Goal: Browse casually

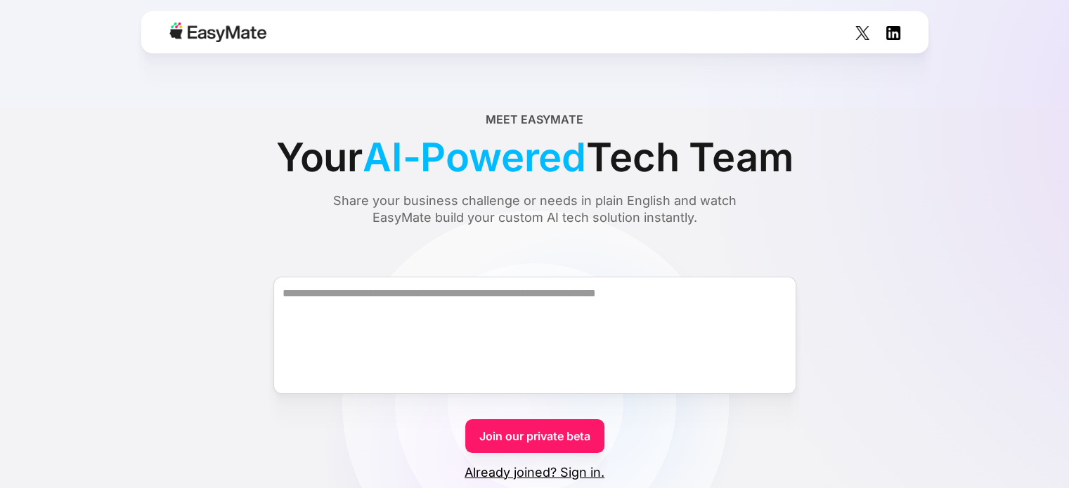
click at [270, 38] on div at bounding box center [534, 32] width 787 height 42
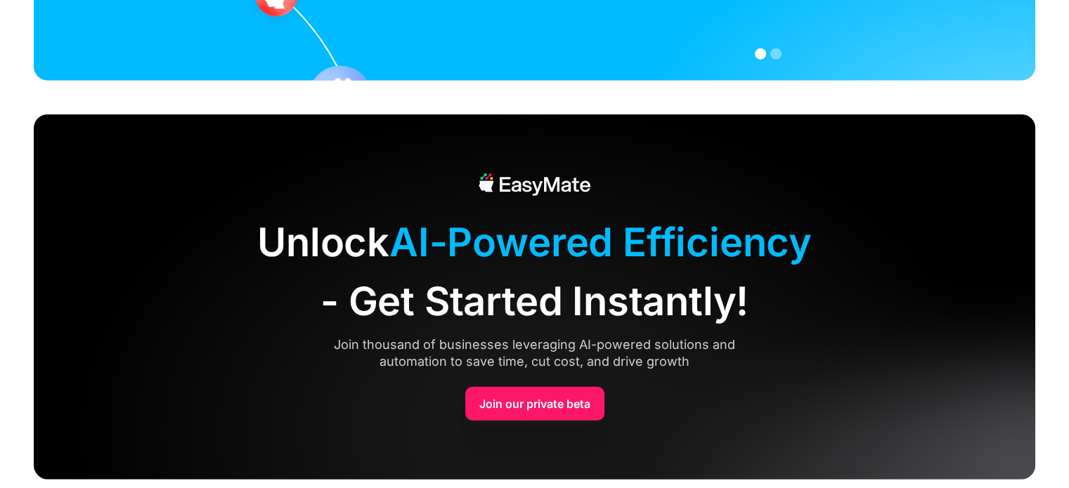
scroll to position [3508, 0]
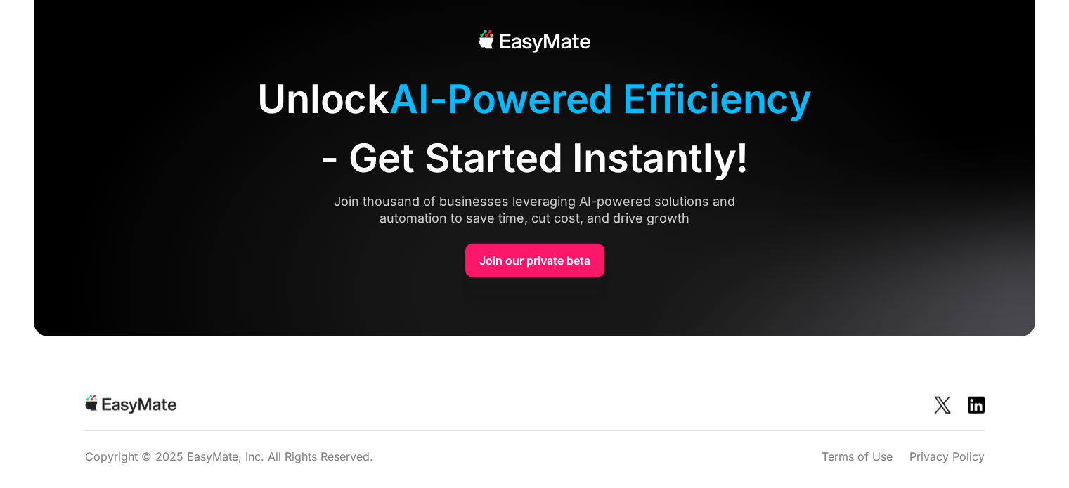
click at [708, 202] on div "Join thousand of businesses leveraging AI-powered solutions and automation to s…" at bounding box center [534, 210] width 457 height 34
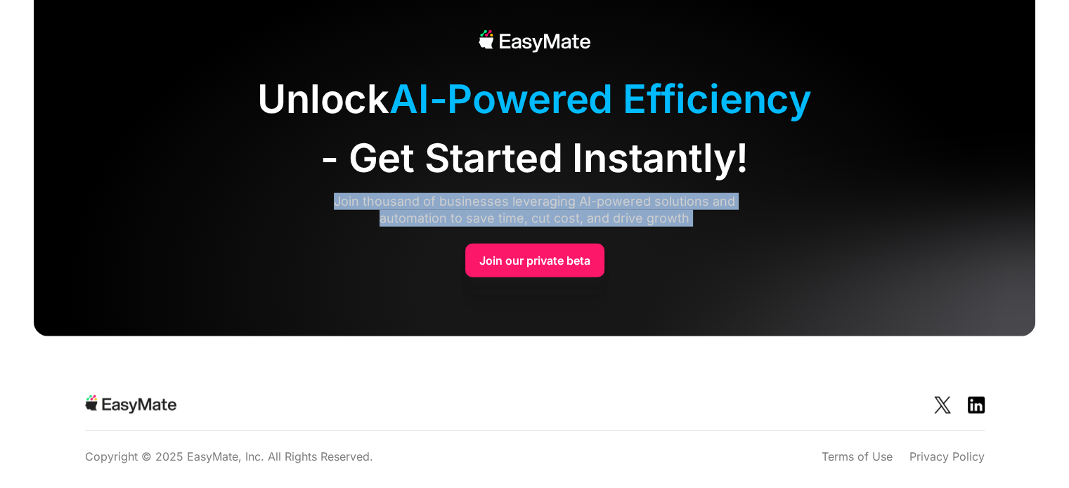
click at [708, 202] on div "Join thousand of businesses leveraging AI-powered solutions and automation to s…" at bounding box center [534, 210] width 457 height 34
click at [682, 231] on div "Unlock AI-Powered Efficiency - Get Started Instantly! Join thousand of business…" at bounding box center [534, 153] width 1001 height 365
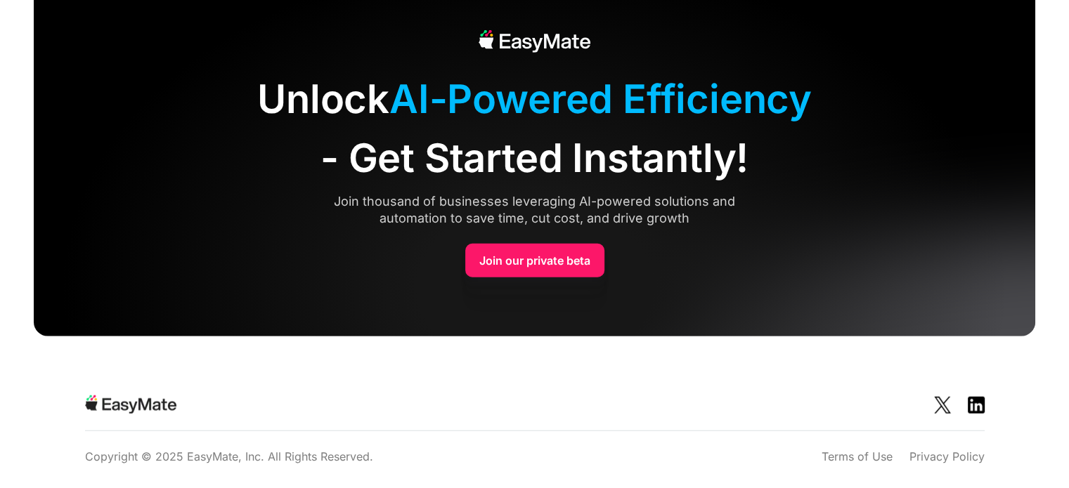
click at [681, 219] on div "Join thousand of businesses leveraging AI-powered solutions and automation to s…" at bounding box center [534, 210] width 457 height 34
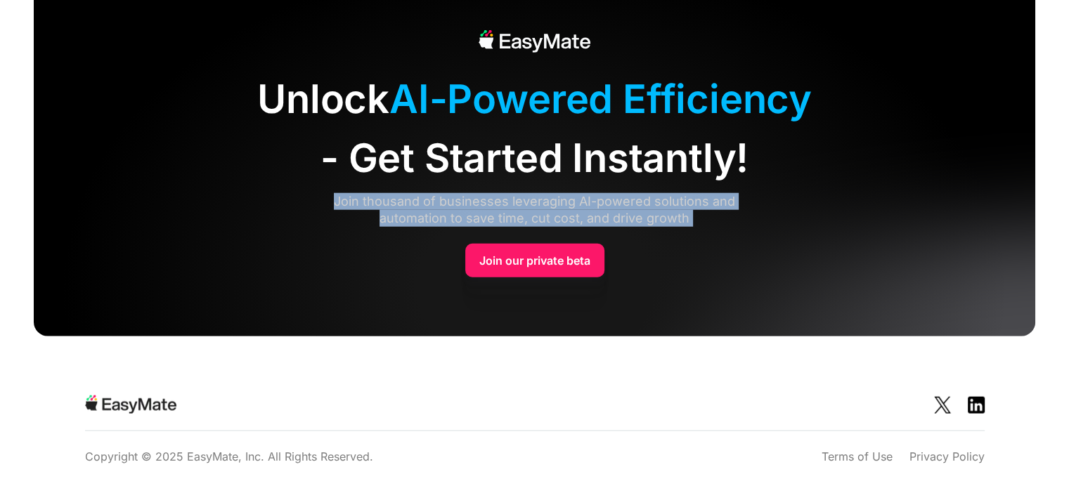
click at [681, 219] on div "Join thousand of businesses leveraging AI-powered solutions and automation to s…" at bounding box center [534, 210] width 457 height 34
click at [722, 259] on div "Unlock AI-Powered Efficiency - Get Started Instantly! Join thousand of business…" at bounding box center [534, 153] width 1001 height 365
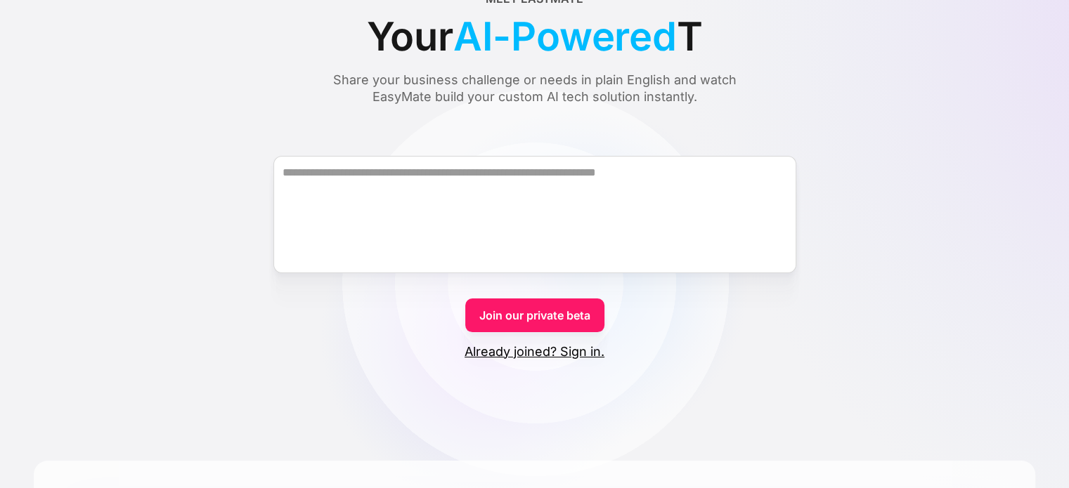
scroll to position [0, 0]
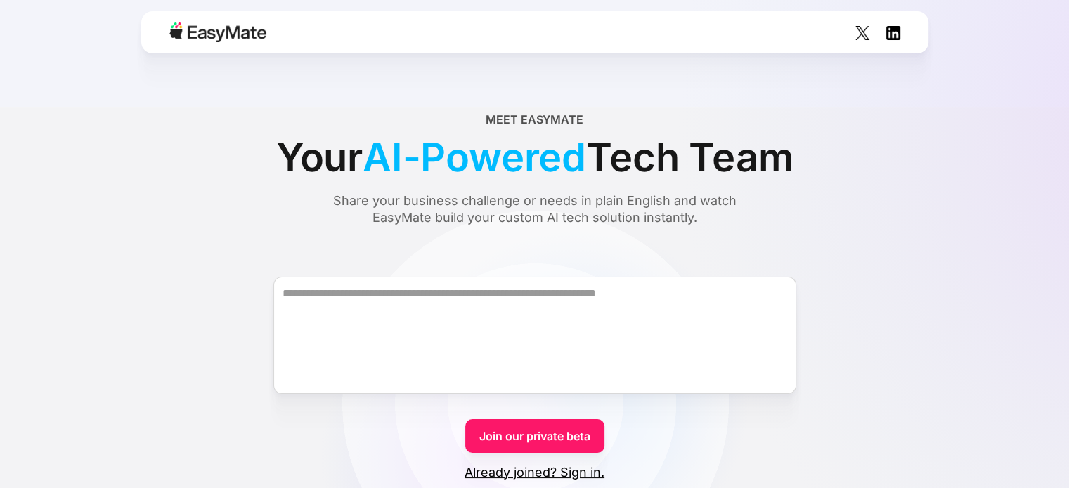
click at [214, 36] on img at bounding box center [217, 32] width 97 height 20
